Goal: Task Accomplishment & Management: Use online tool/utility

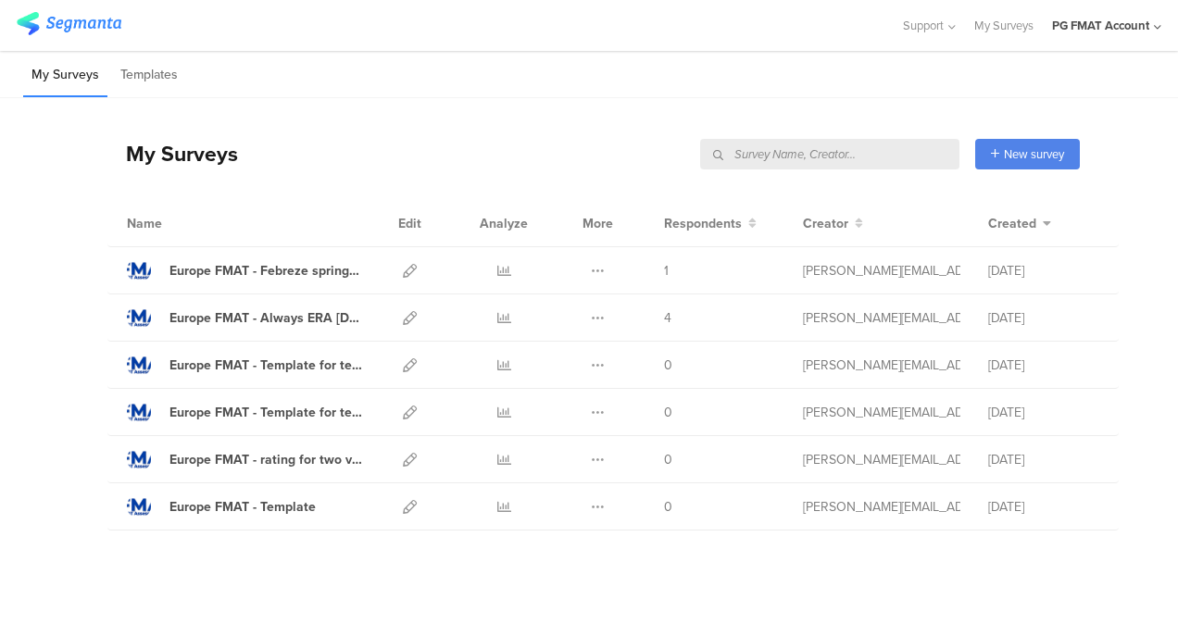
click at [1121, 35] on div "PG FMAT Account" at bounding box center [1106, 25] width 109 height 51
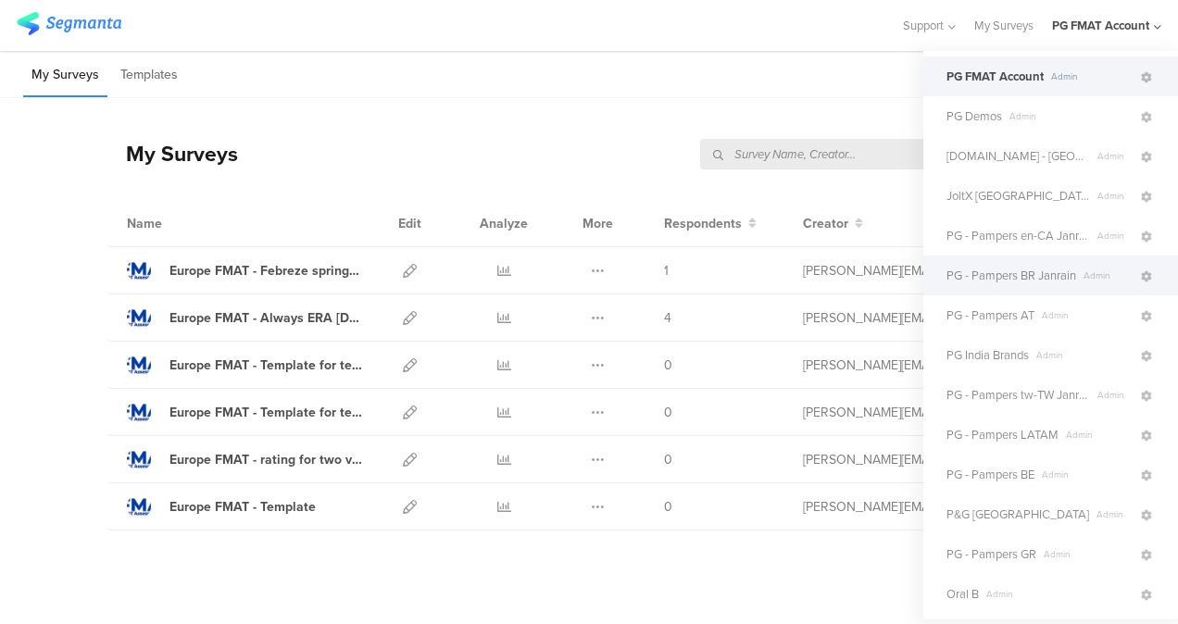
scroll to position [44, 0]
click at [970, 282] on span "PG - Pampers BR Janrain" at bounding box center [1011, 275] width 130 height 18
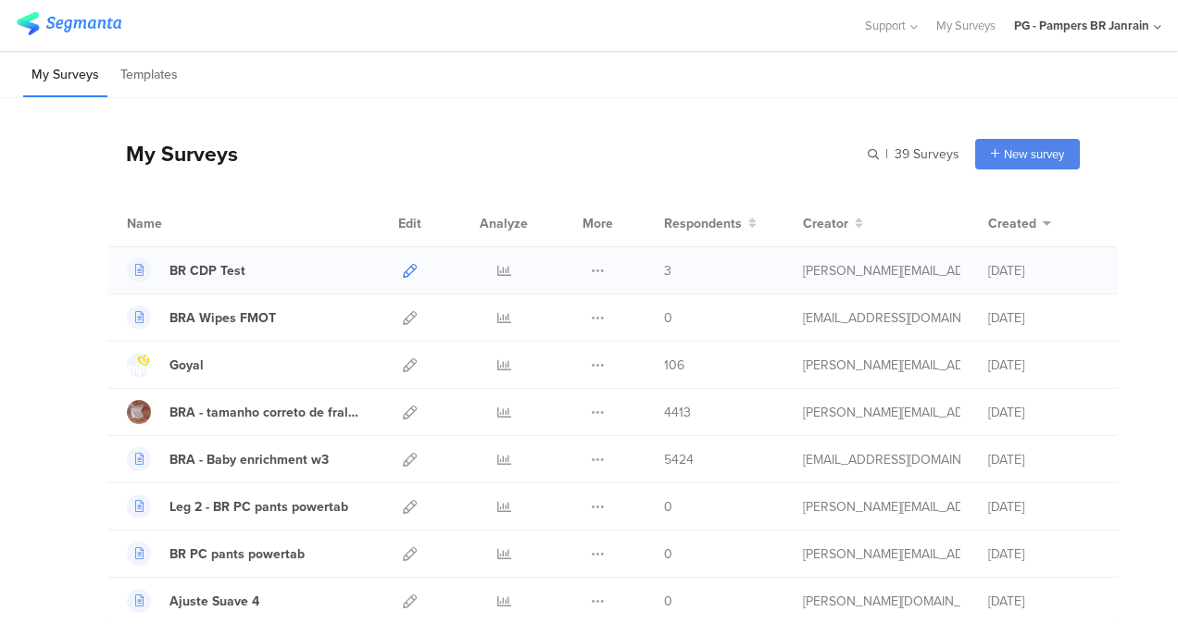
click at [403, 268] on icon at bounding box center [410, 271] width 14 height 14
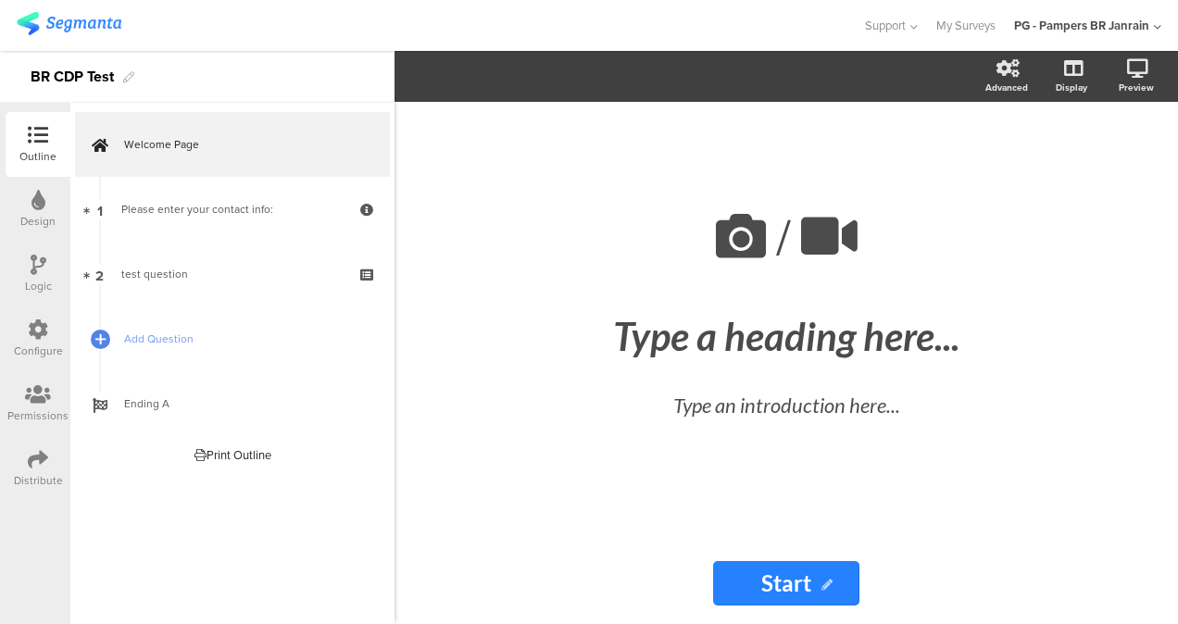
click at [44, 333] on icon at bounding box center [38, 329] width 20 height 20
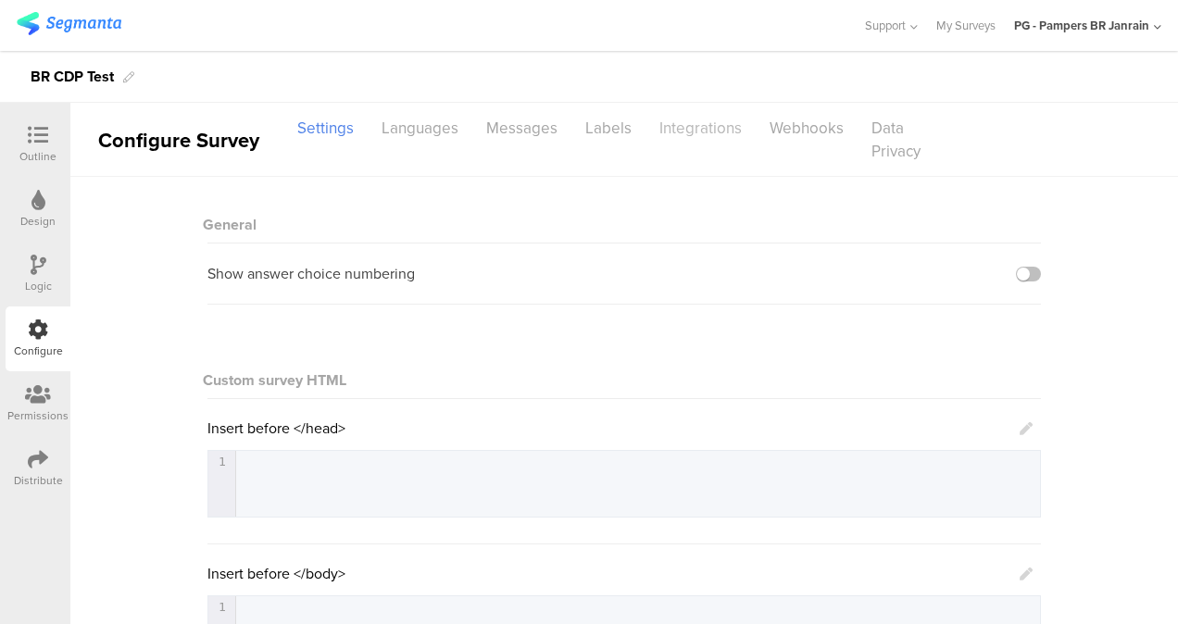
click at [678, 131] on div "Integrations" at bounding box center [700, 128] width 110 height 32
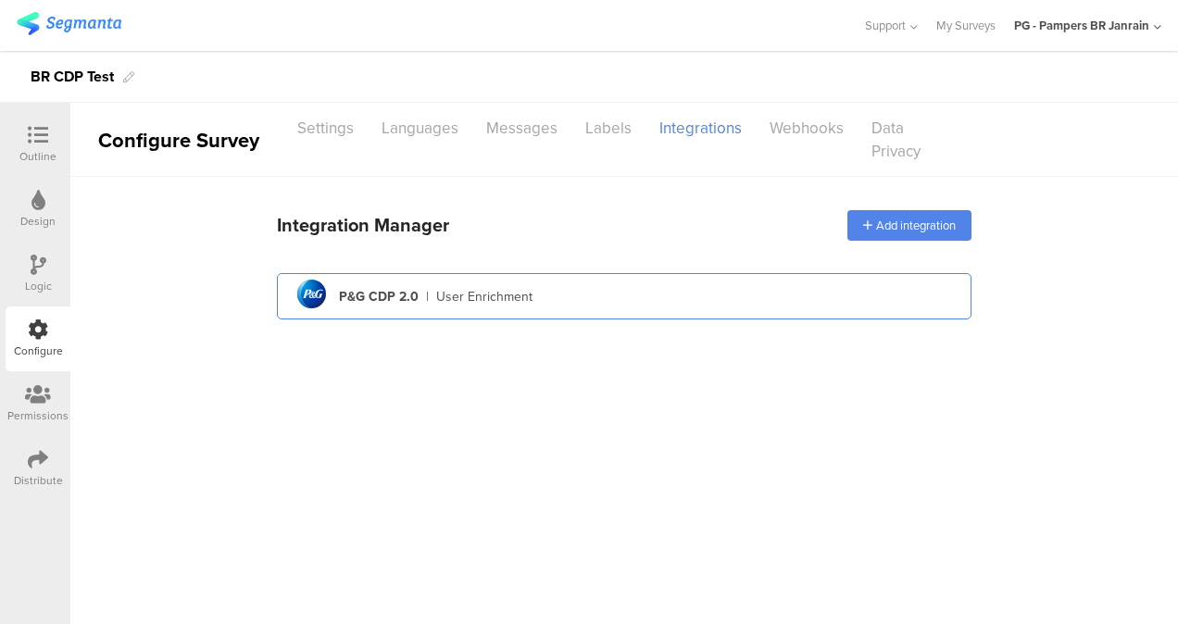
click at [398, 289] on div "P&G CDP 2.0" at bounding box center [379, 296] width 80 height 19
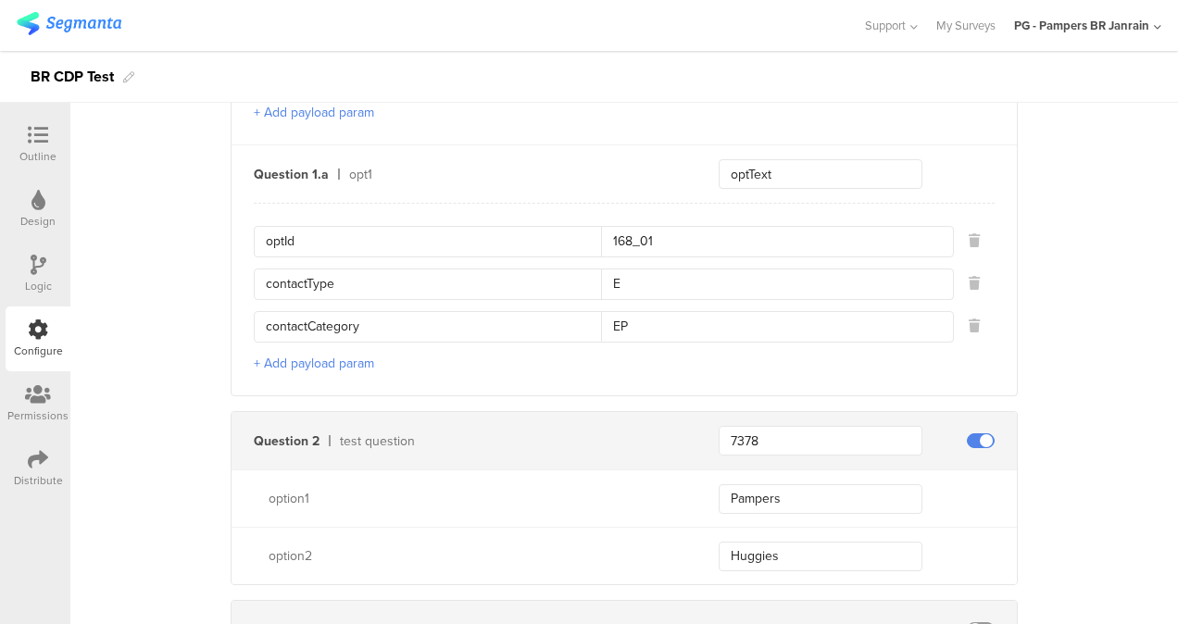
scroll to position [1115, 0]
drag, startPoint x: 249, startPoint y: 433, endPoint x: 314, endPoint y: 439, distance: 65.0
click at [314, 439] on div "Question 2 test question" at bounding box center [452, 441] width 442 height 19
drag, startPoint x: 314, startPoint y: 439, endPoint x: 181, endPoint y: 344, distance: 162.6
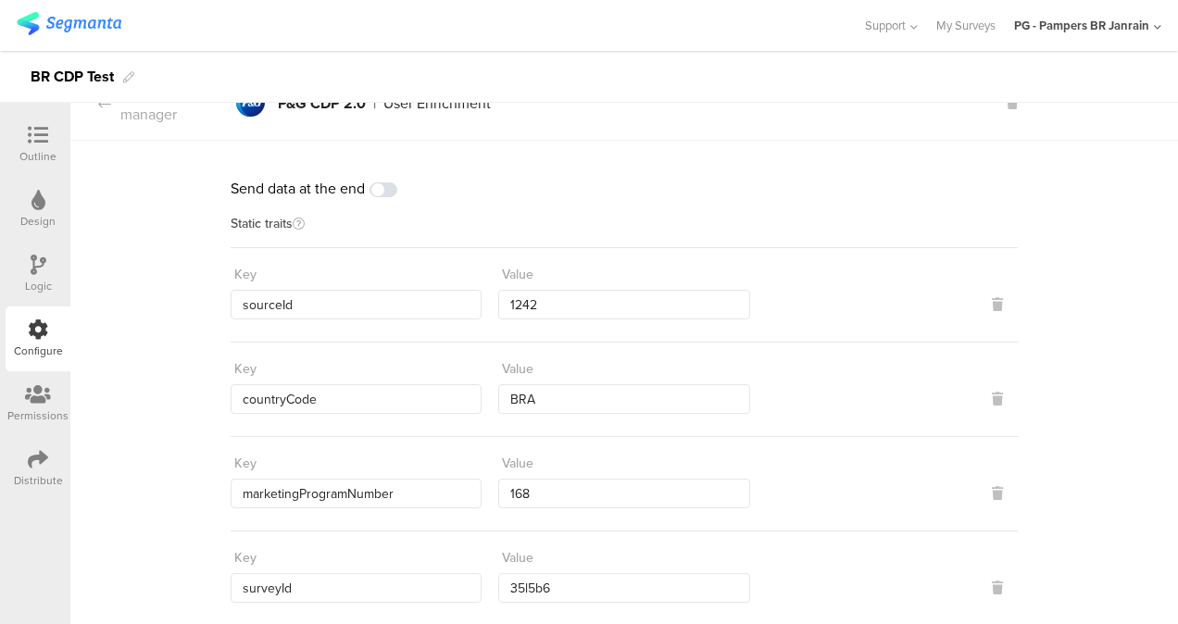
scroll to position [0, 0]
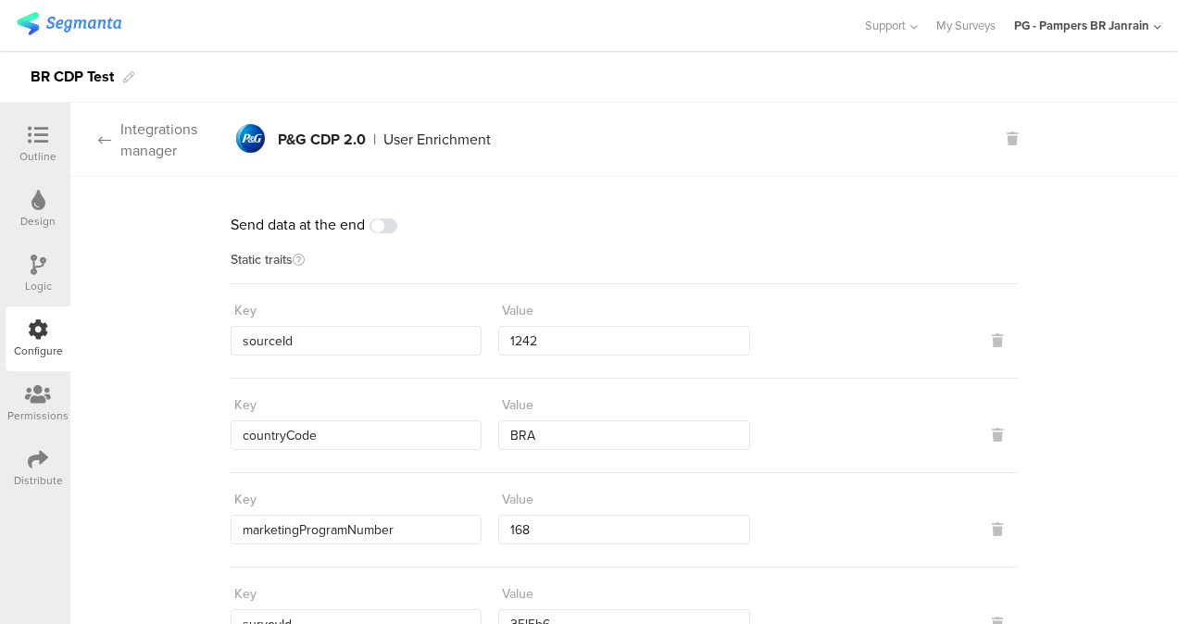
click at [104, 135] on icon at bounding box center [104, 139] width 13 height 15
